Goal: Go to known website: Go to known website

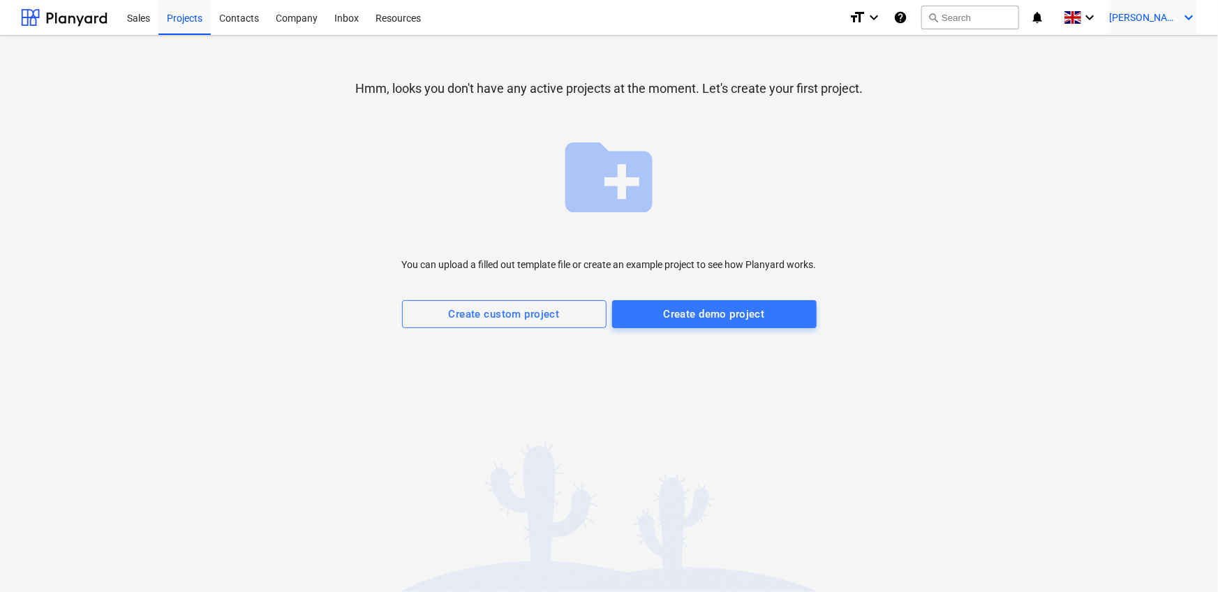
click at [1184, 20] on icon "keyboard_arrow_down" at bounding box center [1189, 17] width 17 height 17
click at [994, 177] on div at bounding box center [609, 296] width 1218 height 592
